Goal: Task Accomplishment & Management: Use online tool/utility

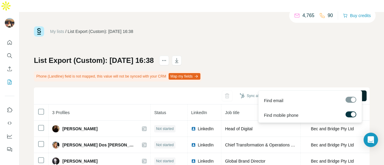
click at [322, 93] on span "Find all emails & mobiles (3)" at bounding box center [332, 96] width 53 height 6
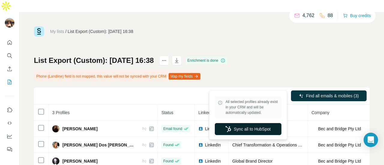
click at [240, 130] on button "Sync all to HubSpot" at bounding box center [248, 129] width 67 height 12
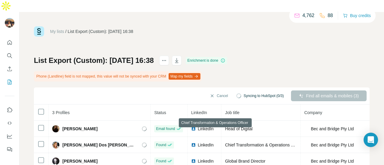
scroll to position [9, 0]
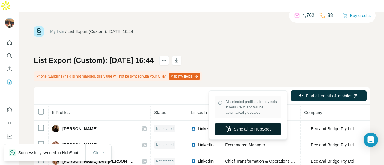
click at [242, 130] on button "Sync all to HubSpot" at bounding box center [248, 129] width 67 height 12
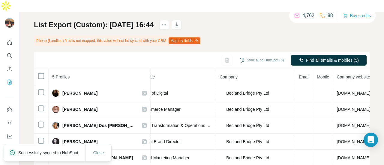
scroll to position [36, 0]
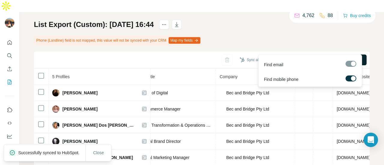
click at [318, 55] on button "Find all emails & mobiles (5)" at bounding box center [329, 60] width 76 height 11
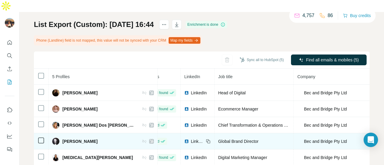
scroll to position [0, 0]
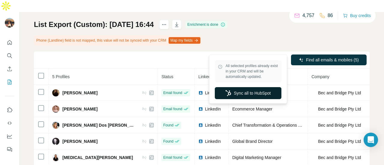
click at [241, 91] on button "Sync all to HubSpot" at bounding box center [248, 93] width 67 height 12
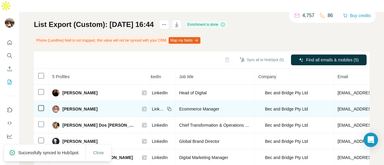
scroll to position [0, 46]
